Goal: Find specific page/section: Find specific page/section

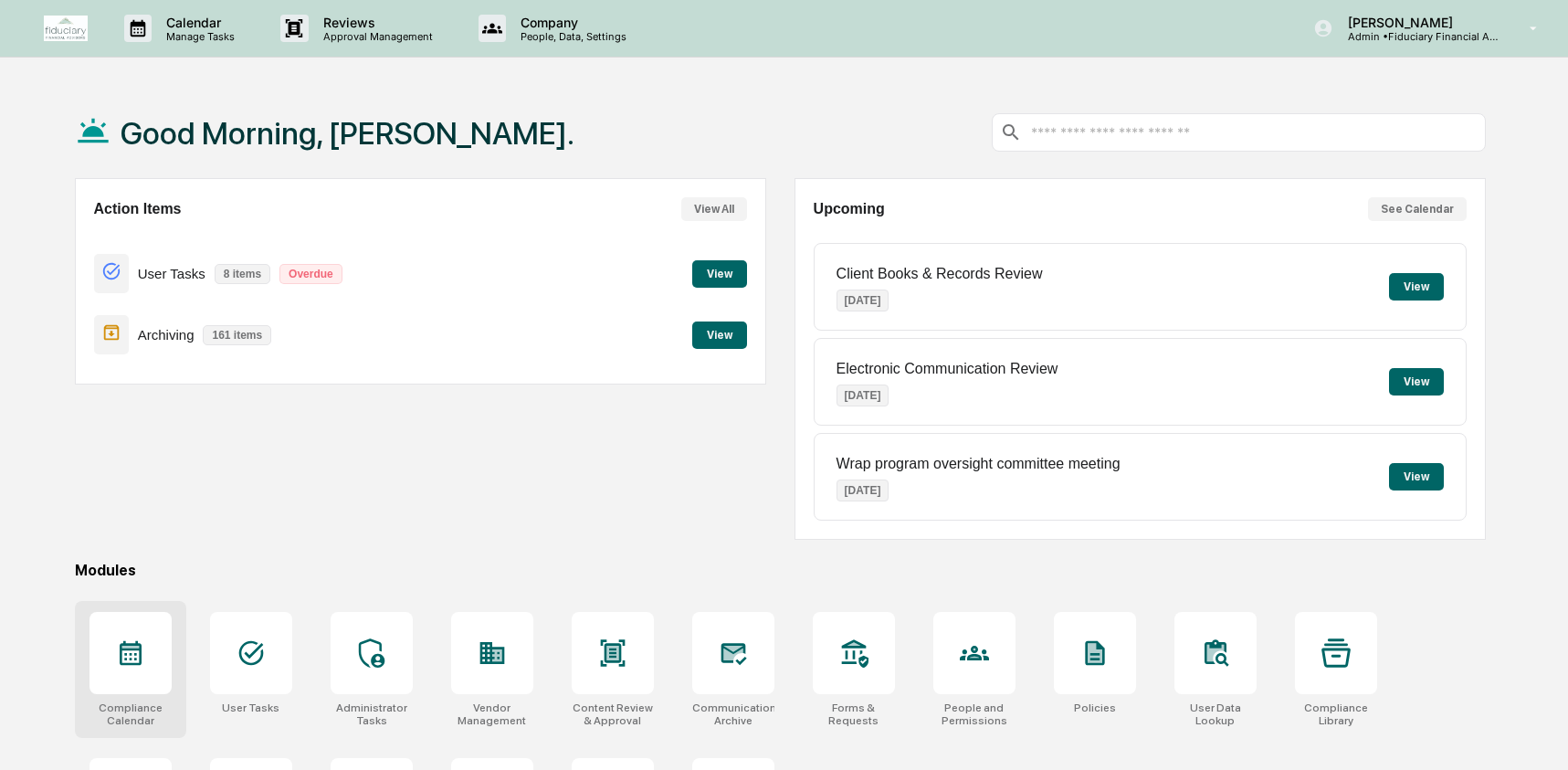
click at [143, 679] on div at bounding box center [130, 653] width 82 height 82
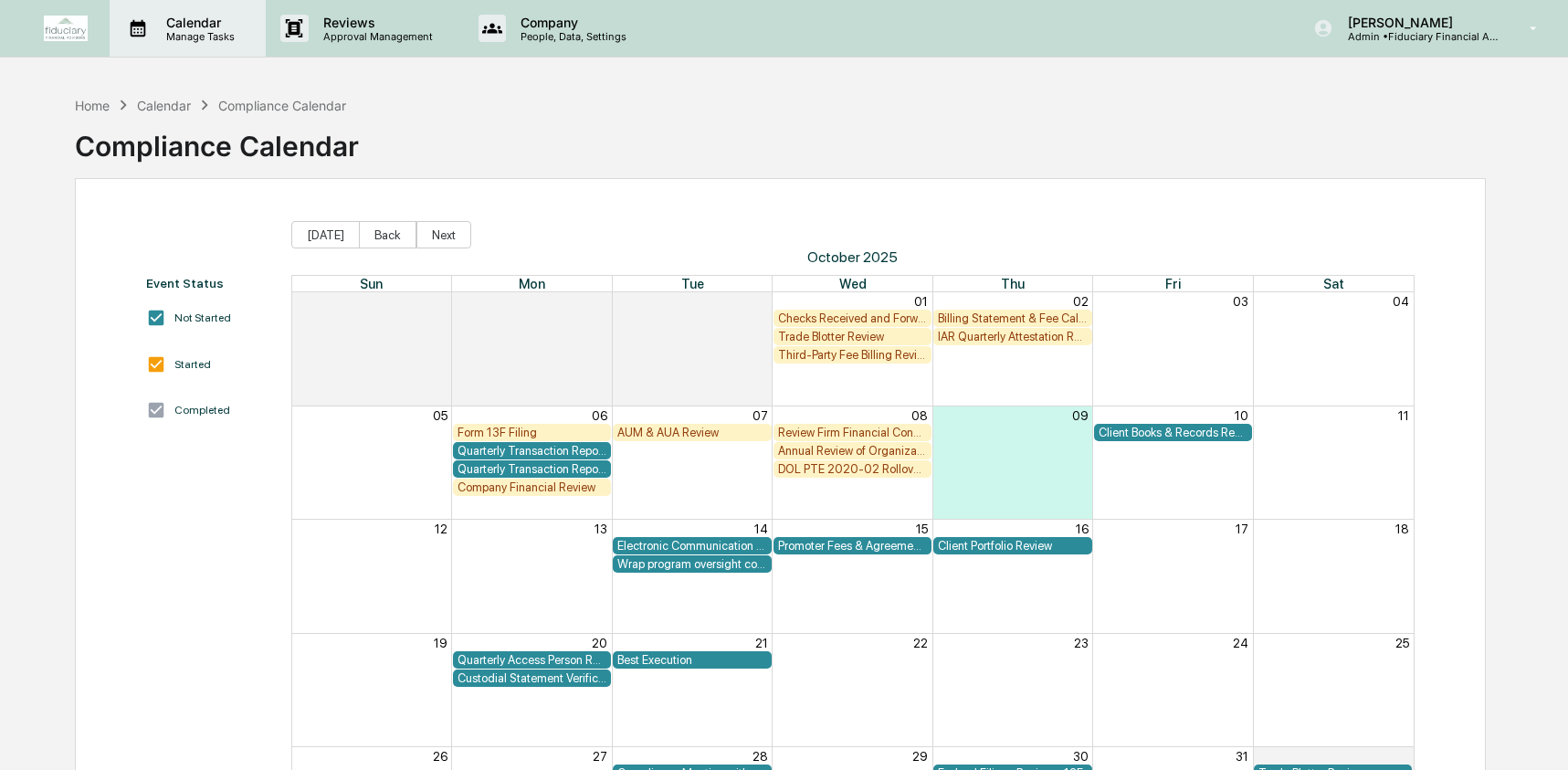
click at [182, 16] on p "Calendar" at bounding box center [197, 22] width 92 height 16
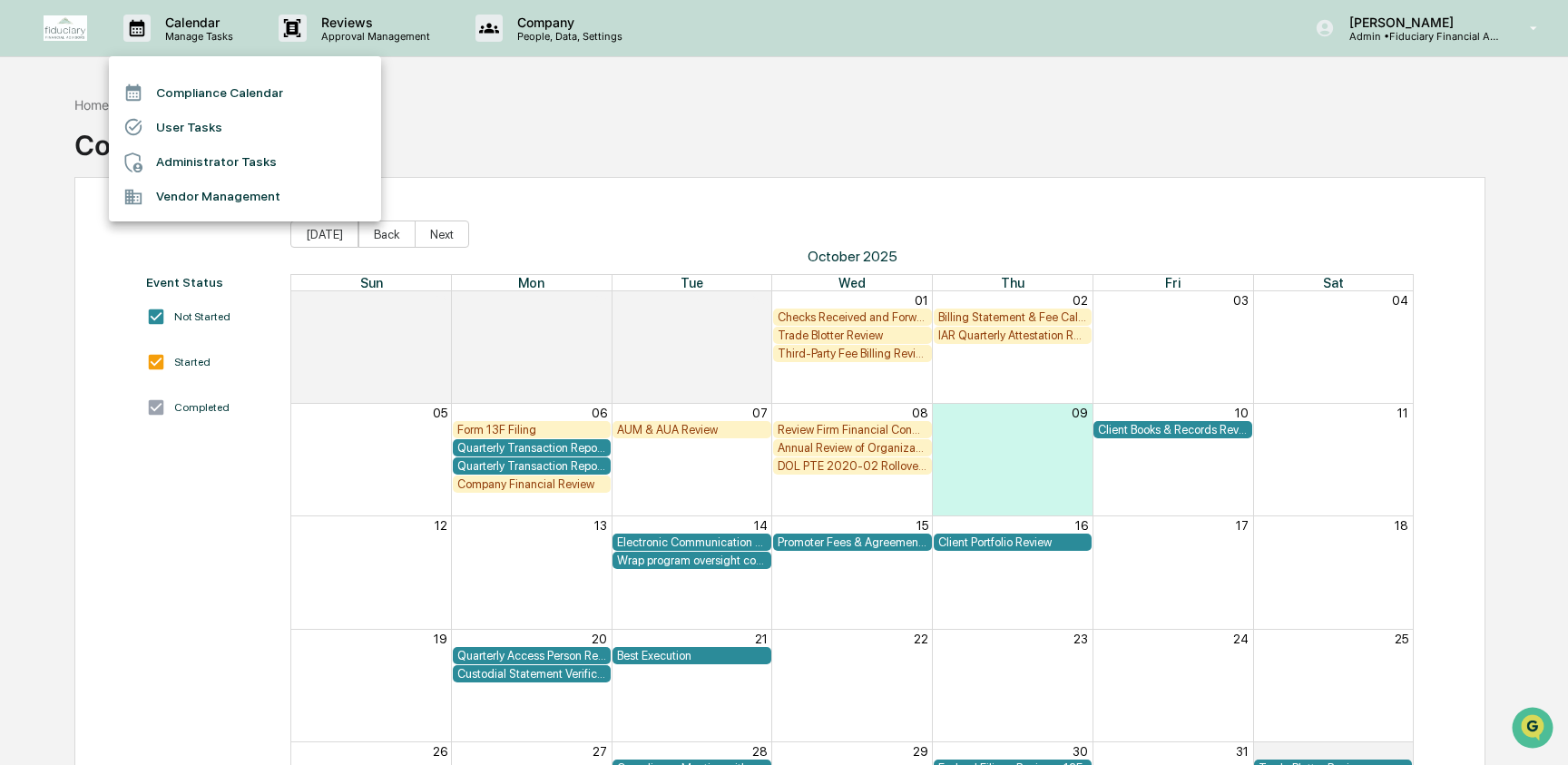
click at [236, 167] on li "Administrator Tasks" at bounding box center [245, 162] width 272 height 34
